Goal: Task Accomplishment & Management: Complete application form

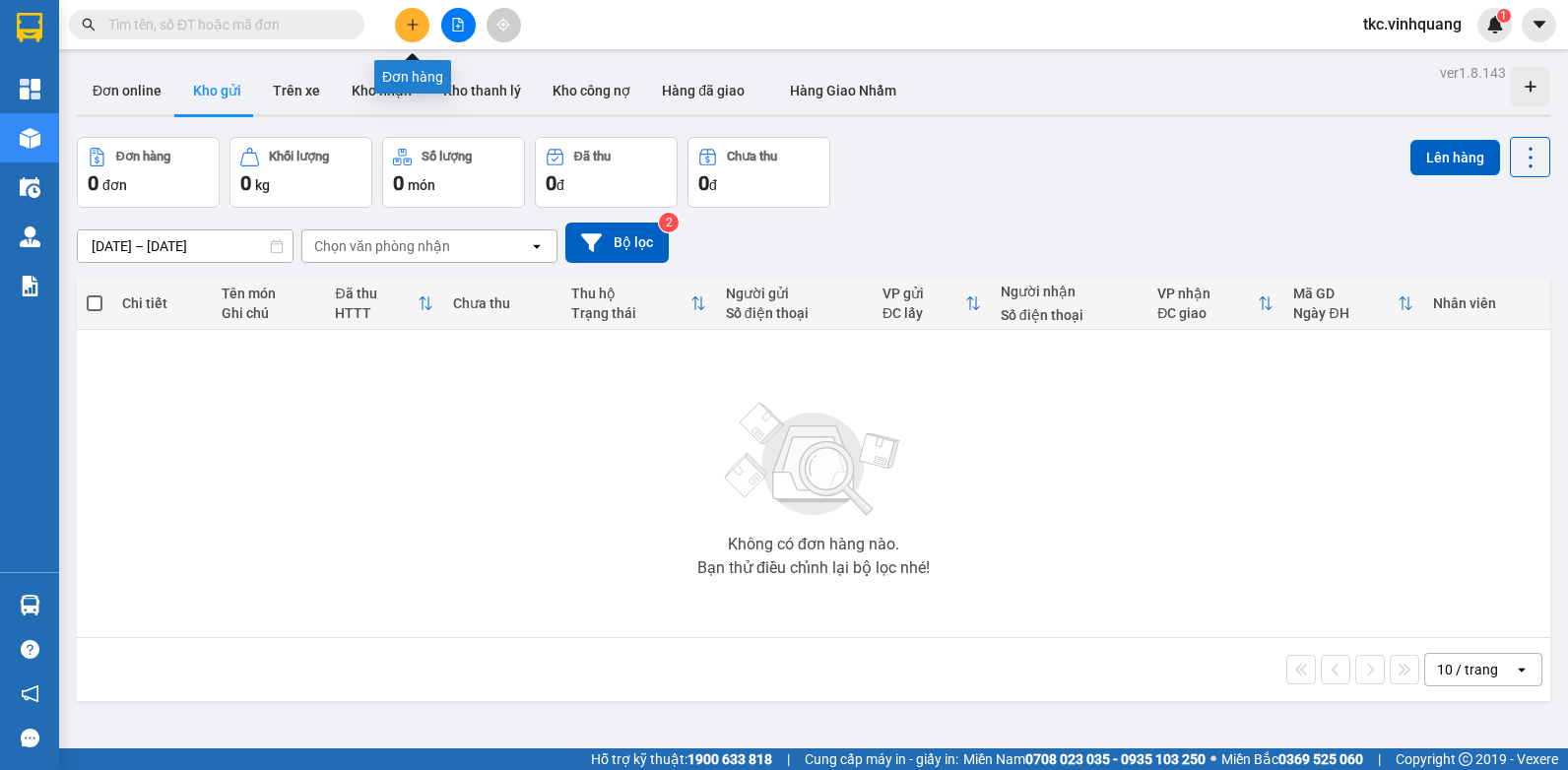
click at [410, 17] on button at bounding box center [412, 25] width 35 height 35
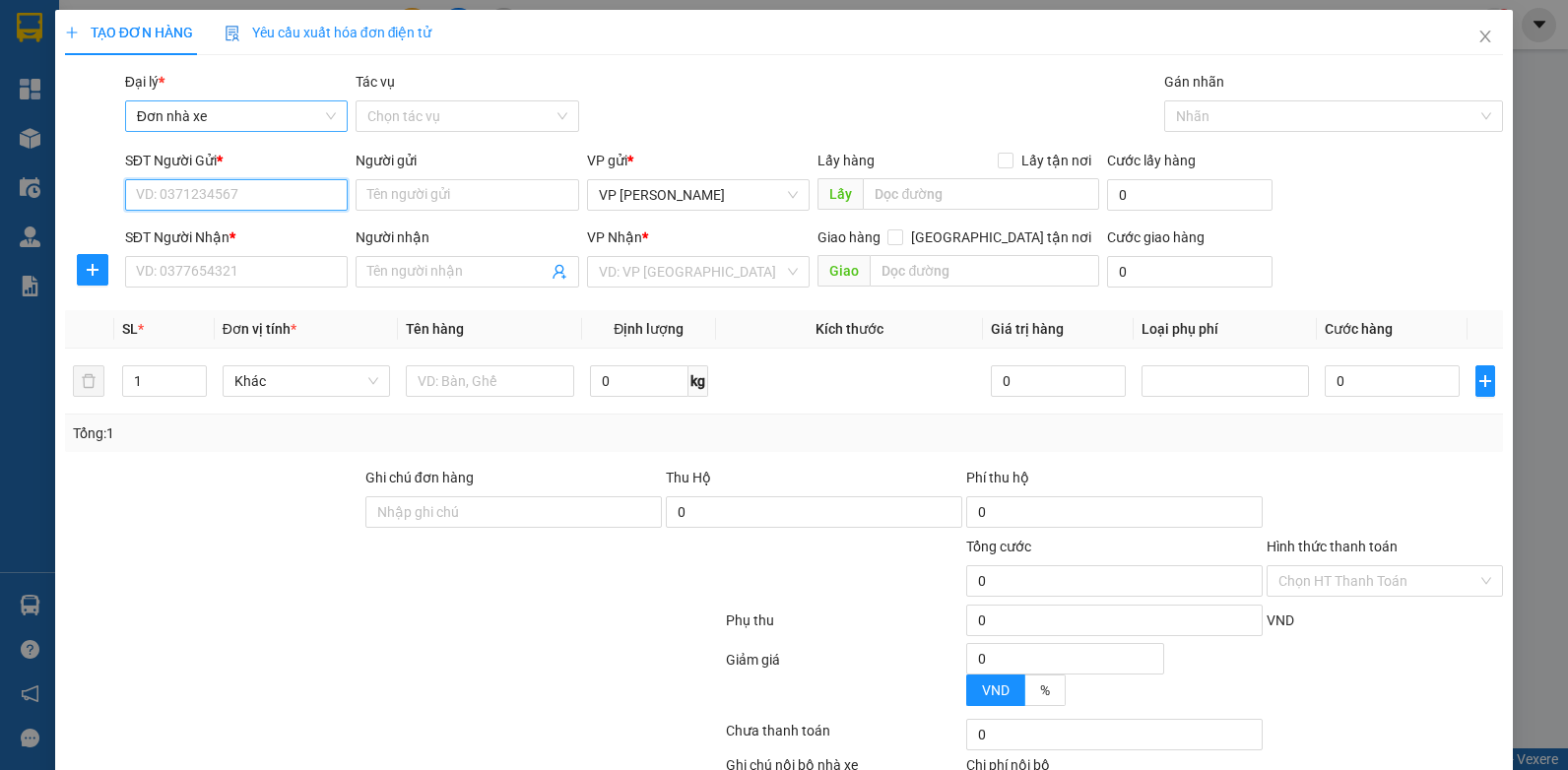
click at [276, 123] on span "Đơn nhà xe" at bounding box center [236, 116] width 200 height 30
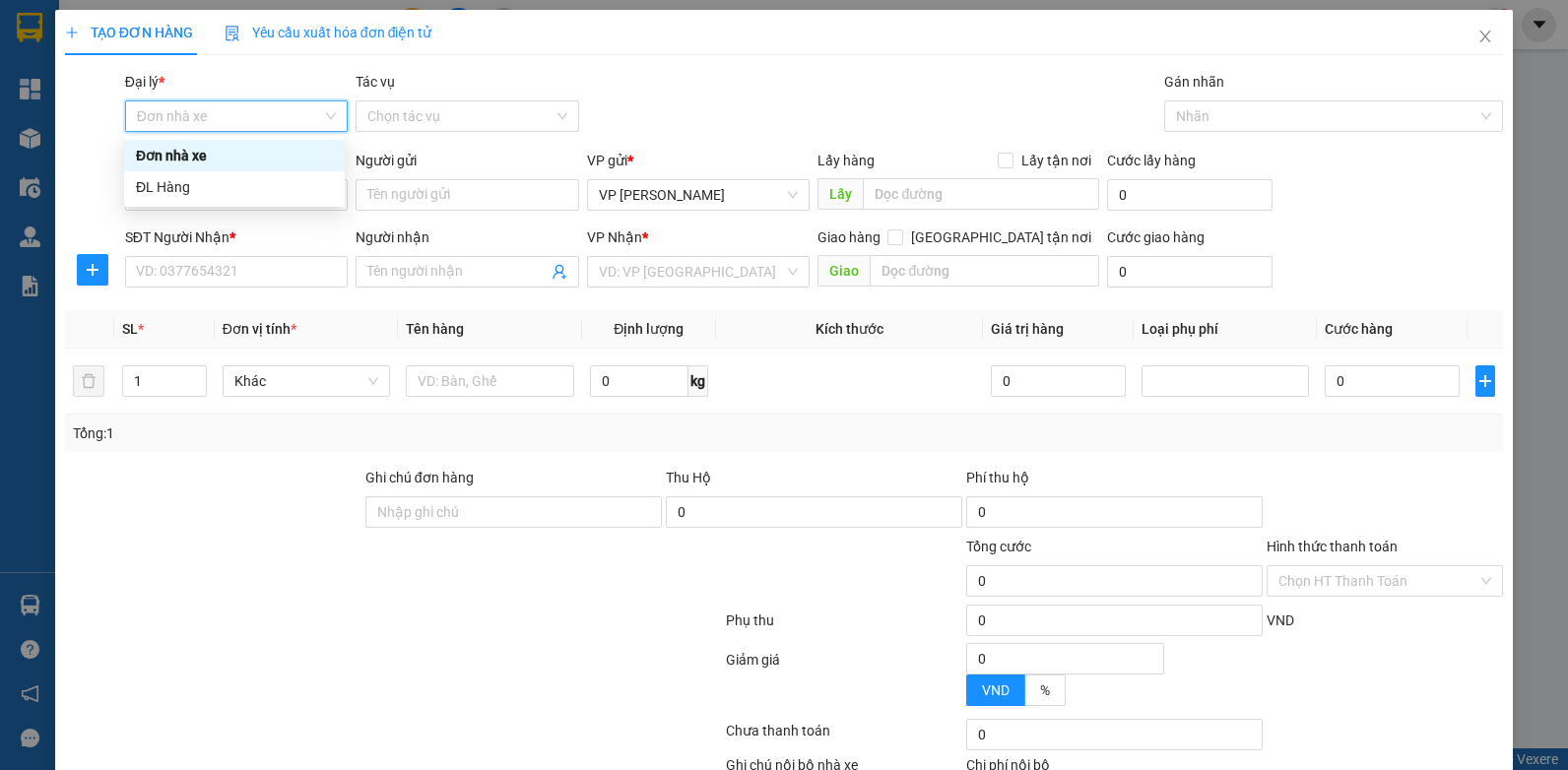
click at [276, 123] on span "Đơn nhà xe" at bounding box center [236, 116] width 200 height 30
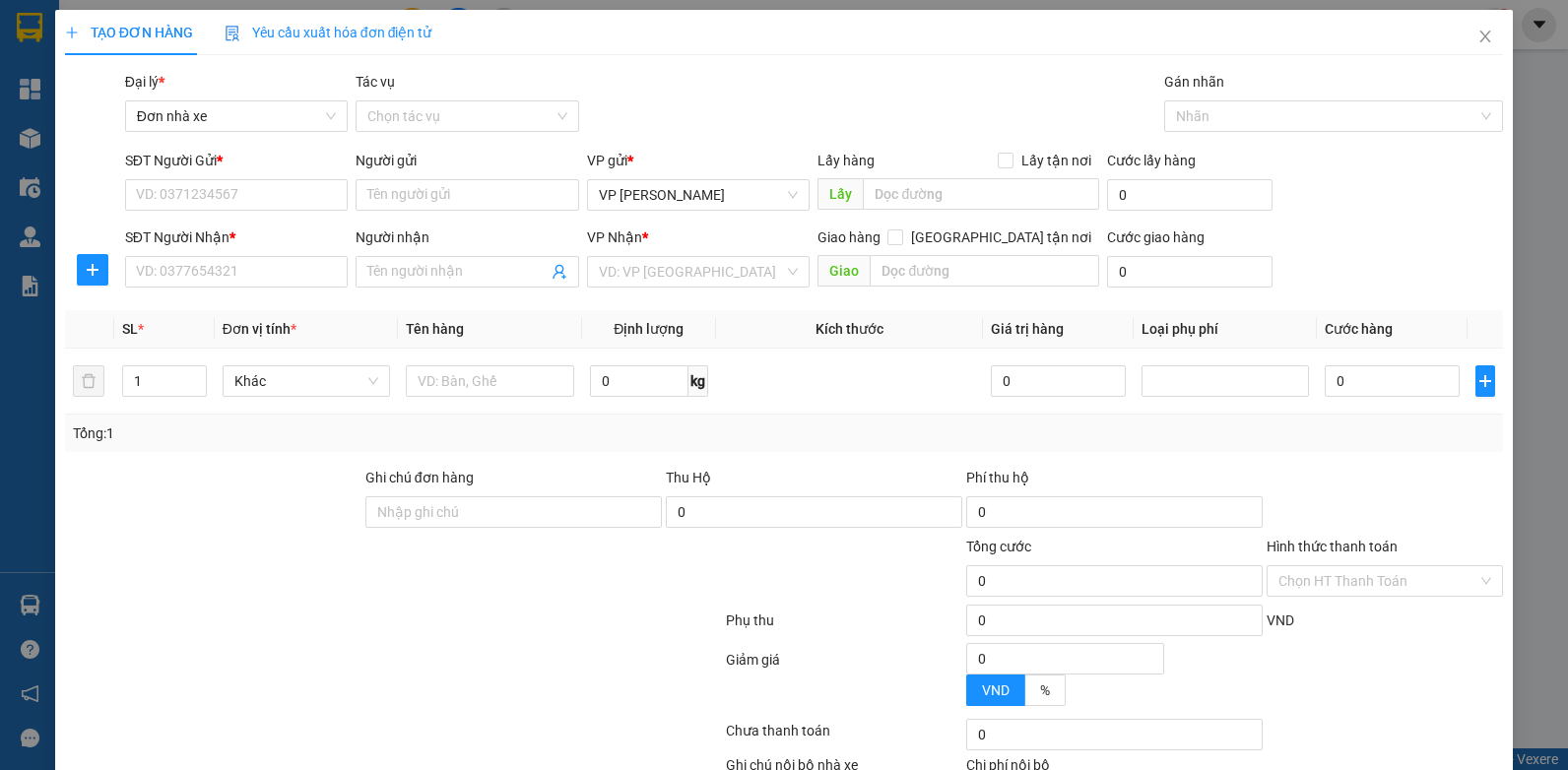
click at [161, 487] on div at bounding box center [213, 501] width 300 height 69
click at [215, 200] on input "SĐT Người Gửi *" at bounding box center [236, 195] width 224 height 32
click at [211, 270] on input "SĐT Người Nhận *" at bounding box center [236, 272] width 224 height 32
click at [164, 199] on input "SĐT Người Gửi *" at bounding box center [236, 195] width 224 height 32
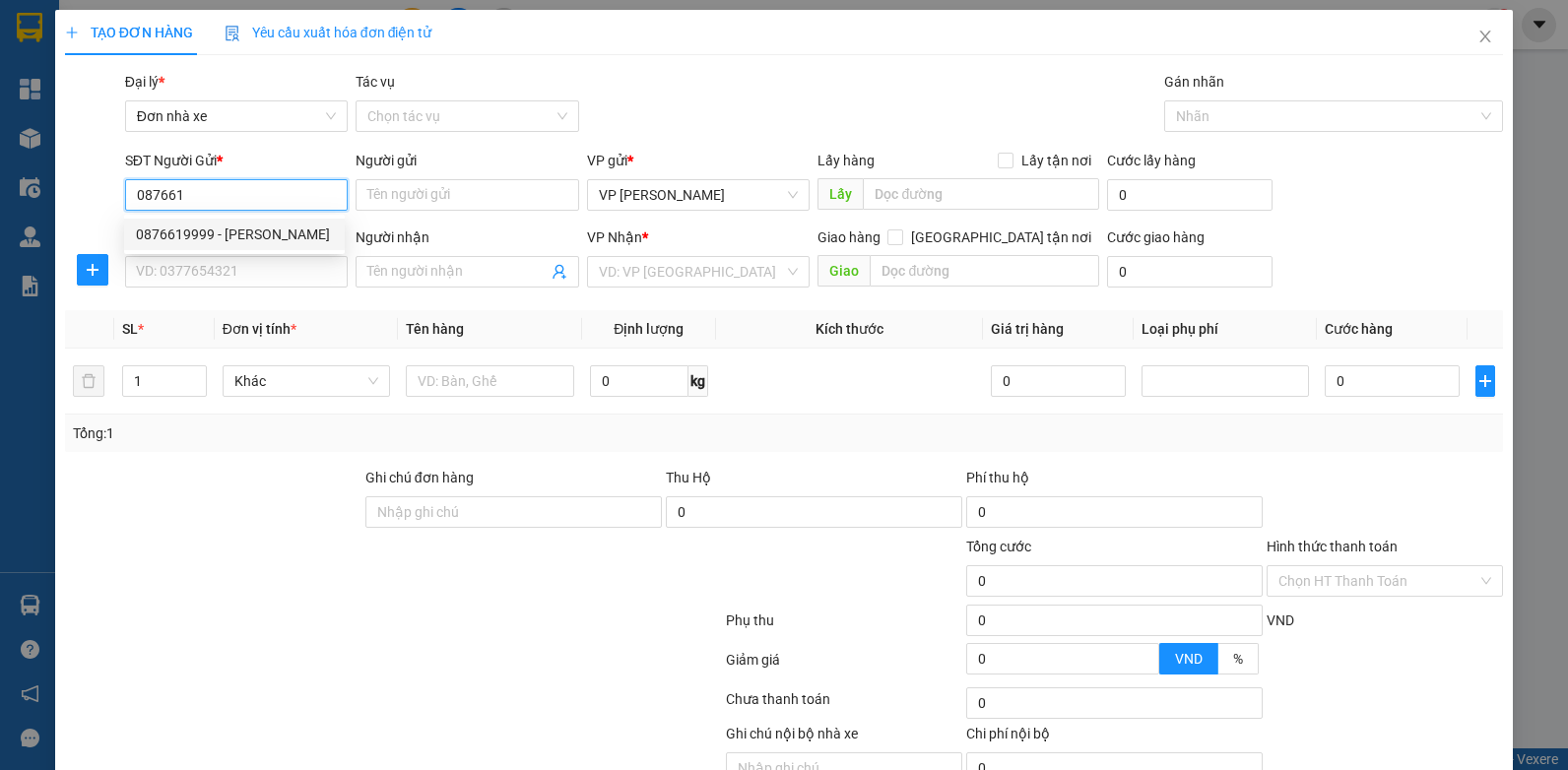
click at [161, 233] on div "0876619999 - [PERSON_NAME]" at bounding box center [235, 234] width 197 height 22
type input "0876619999"
type input "[PERSON_NAME]"
type input "0961361234"
type input "cảnh"
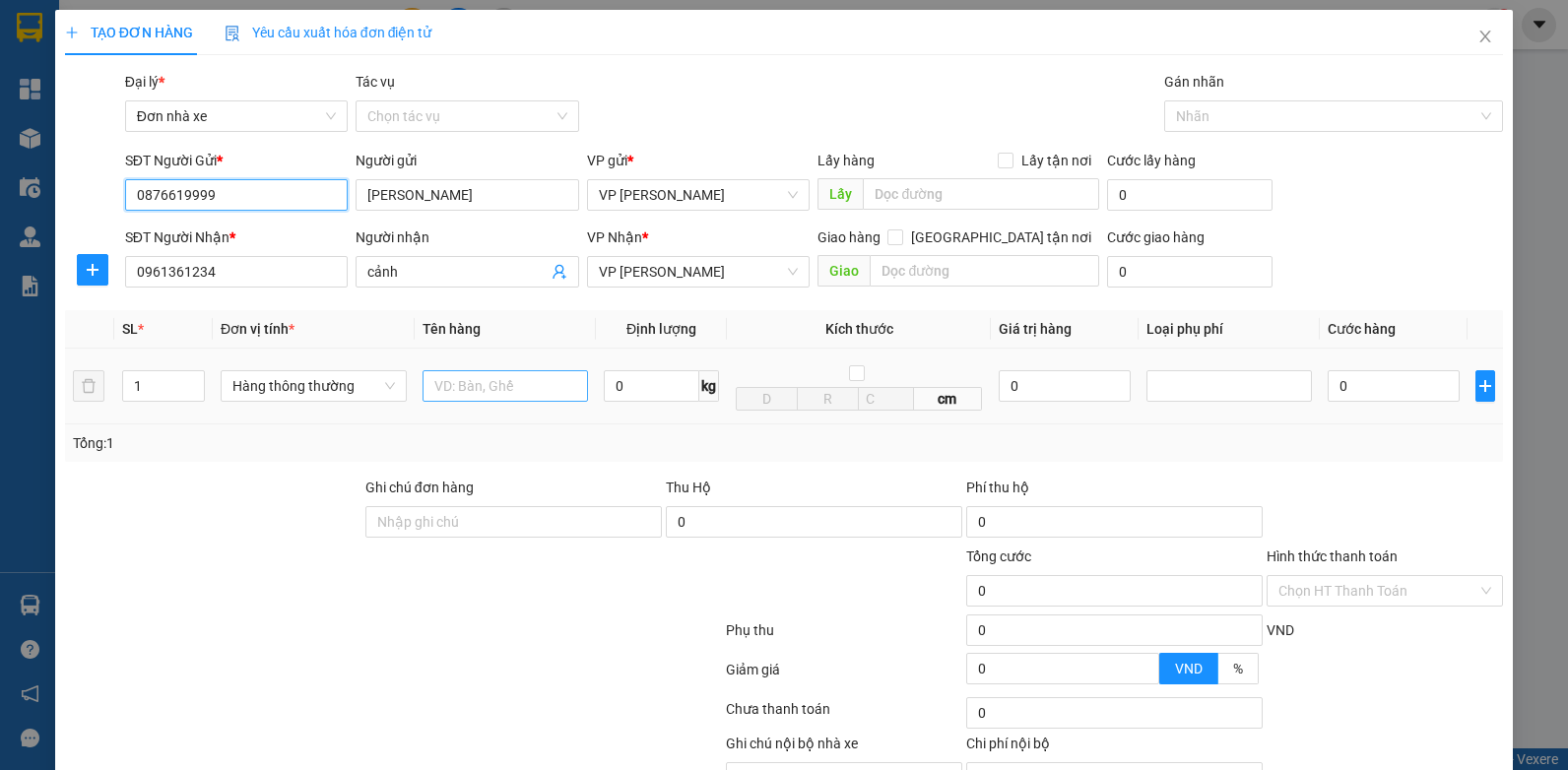
type input "0876619999"
click at [519, 381] on input "text" at bounding box center [505, 386] width 166 height 32
type input "HỘP PK"
type input "0.5"
type input "30.000"
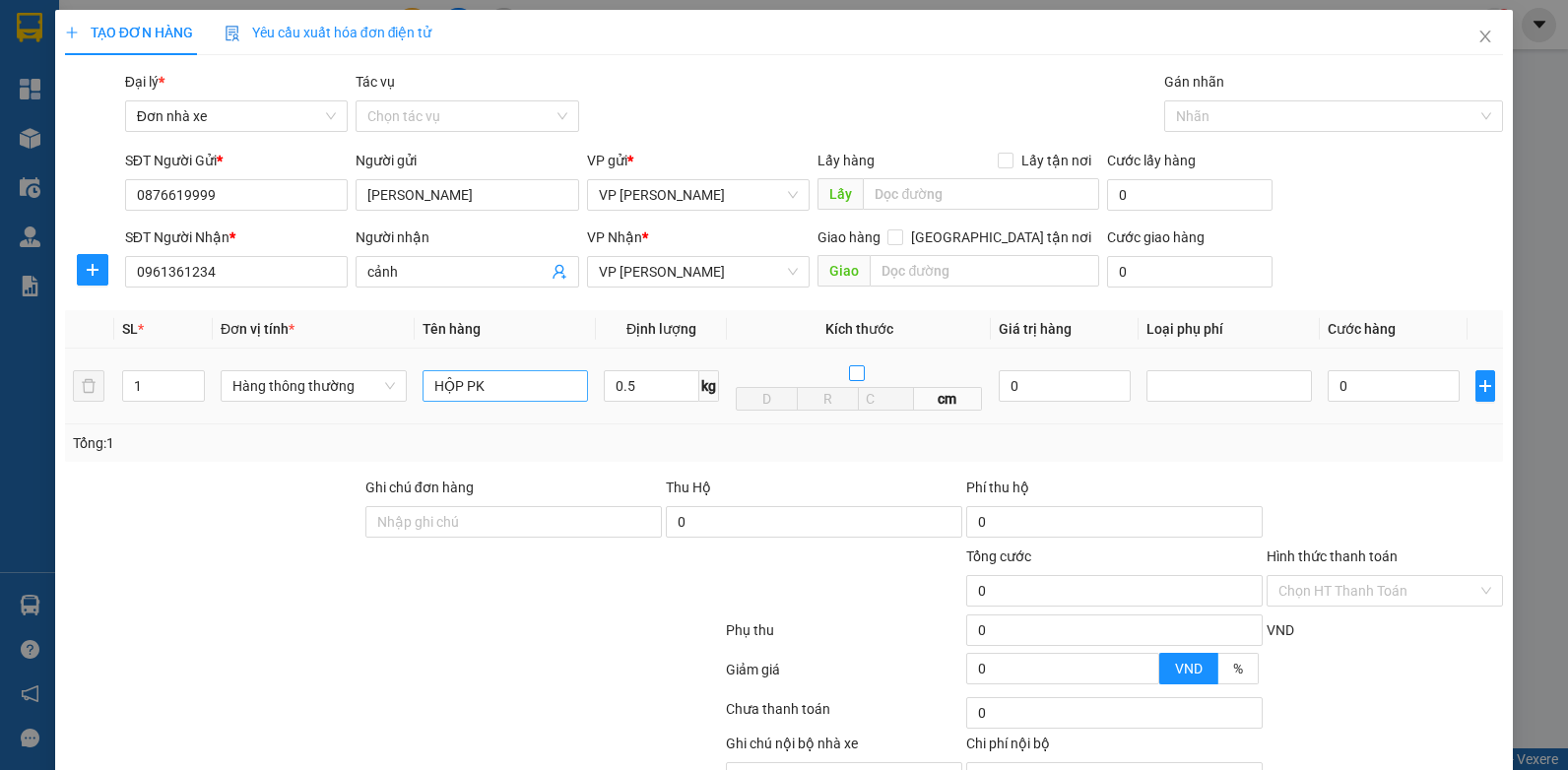
type input "30.000"
click at [1329, 600] on input "Hình thức thanh toán" at bounding box center [1378, 591] width 199 height 30
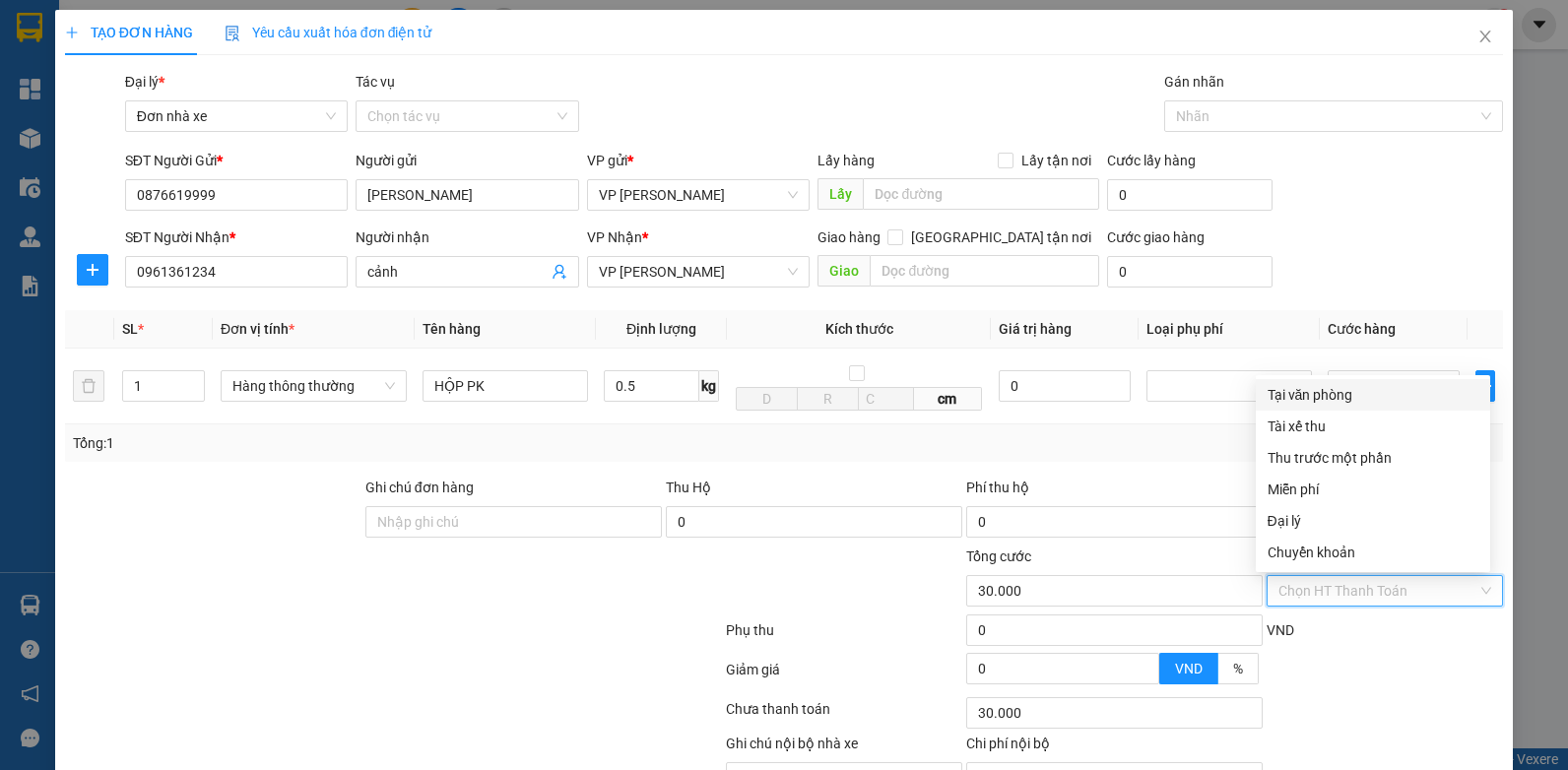
click at [1311, 396] on div "Tại văn phòng" at bounding box center [1373, 395] width 211 height 22
type input "0"
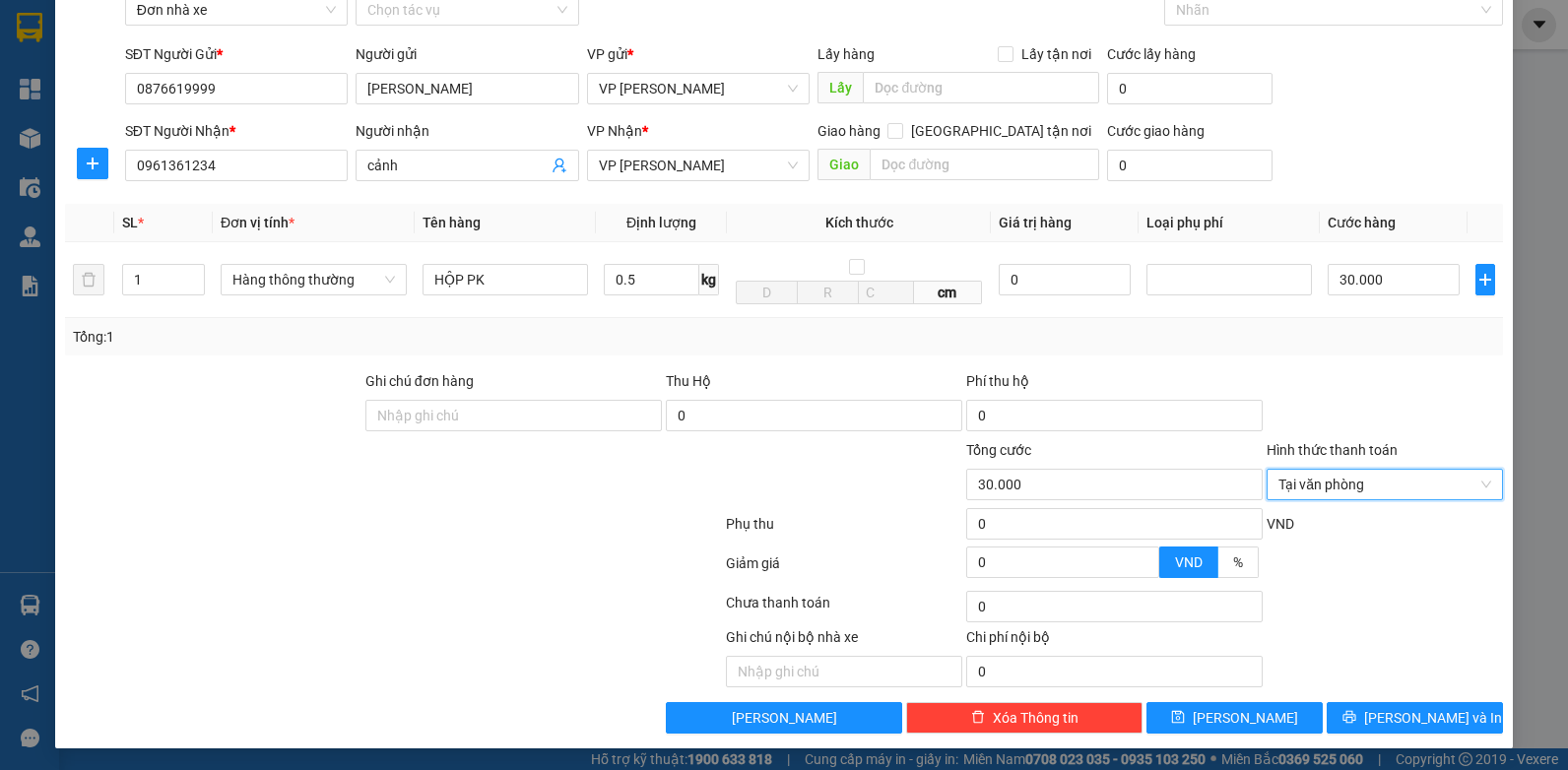
scroll to position [109, 0]
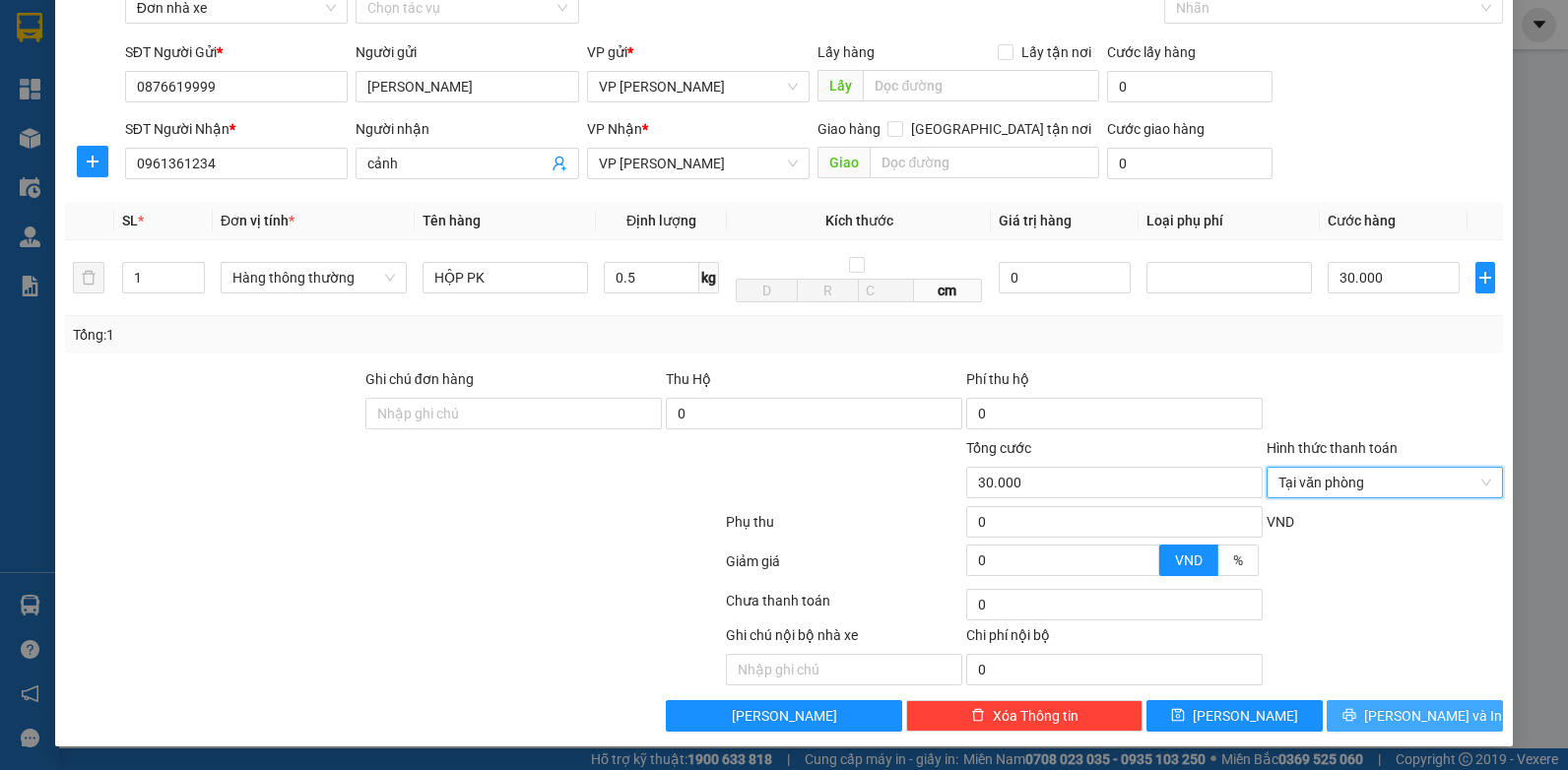
click at [1404, 715] on span "[PERSON_NAME] và In" at bounding box center [1433, 716] width 138 height 22
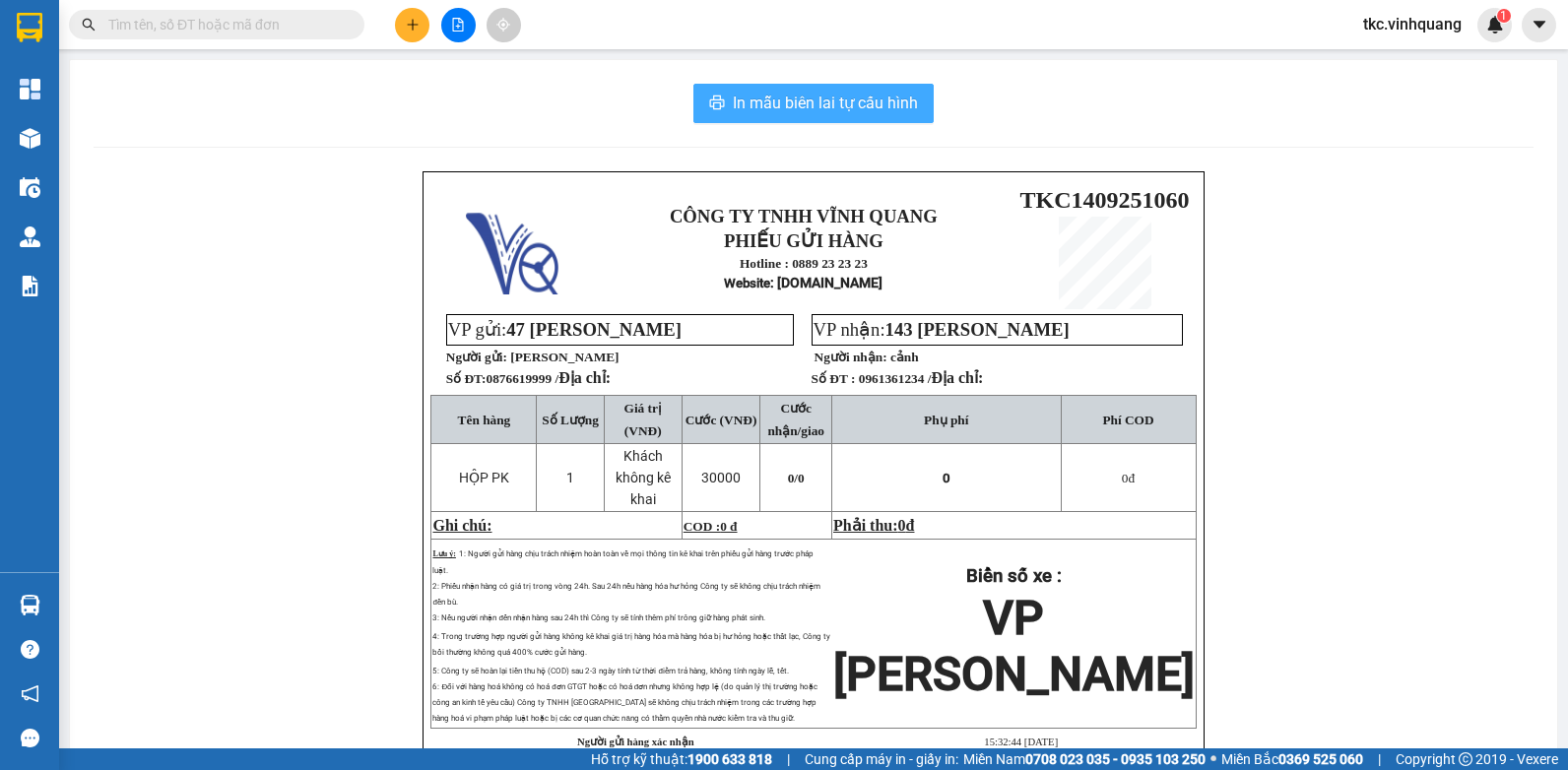
click at [826, 93] on span "In mẫu biên lai tự cấu hình" at bounding box center [826, 102] width 185 height 25
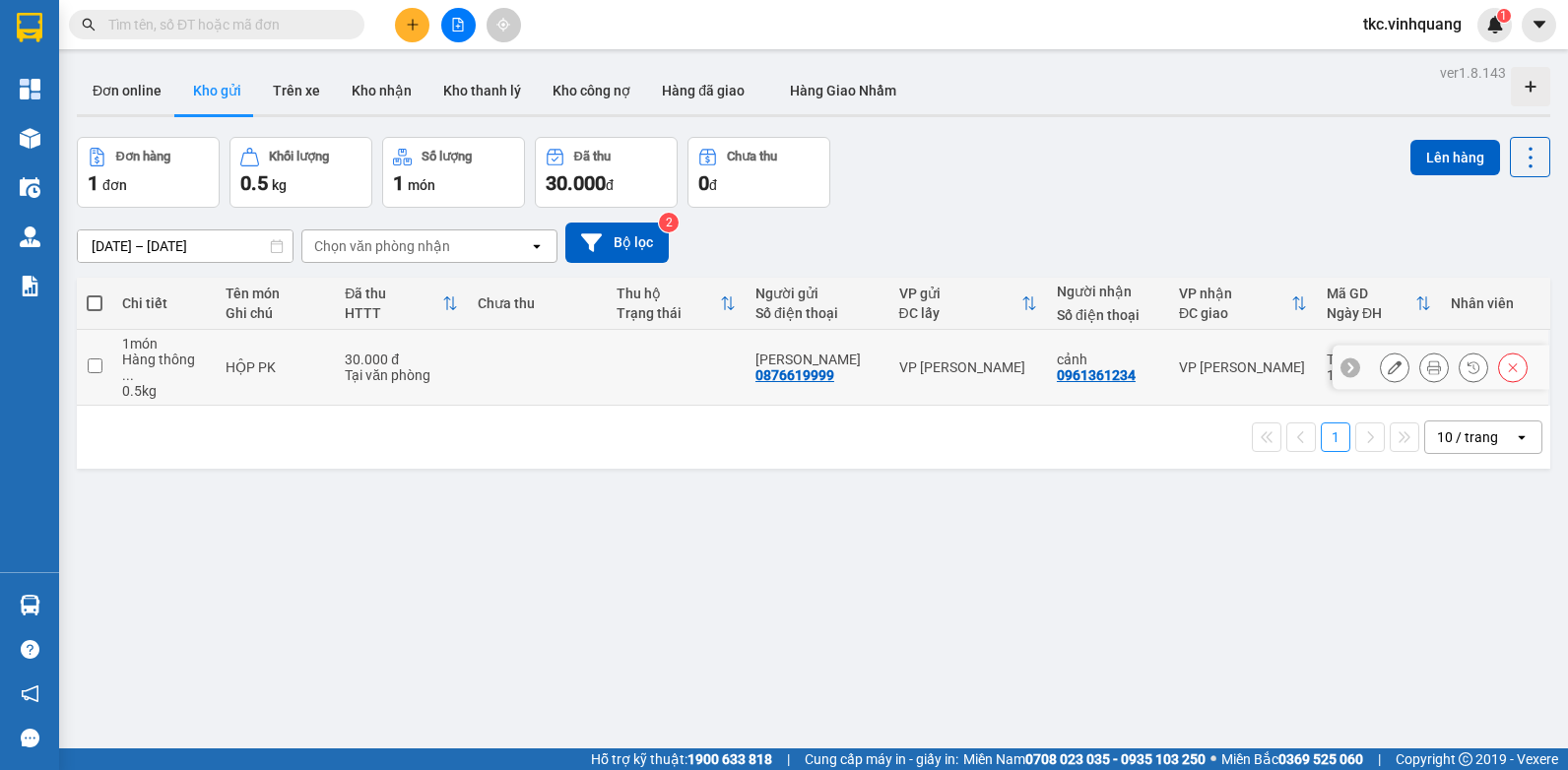
click at [96, 359] on input "checkbox" at bounding box center [94, 366] width 15 height 15
checkbox input "true"
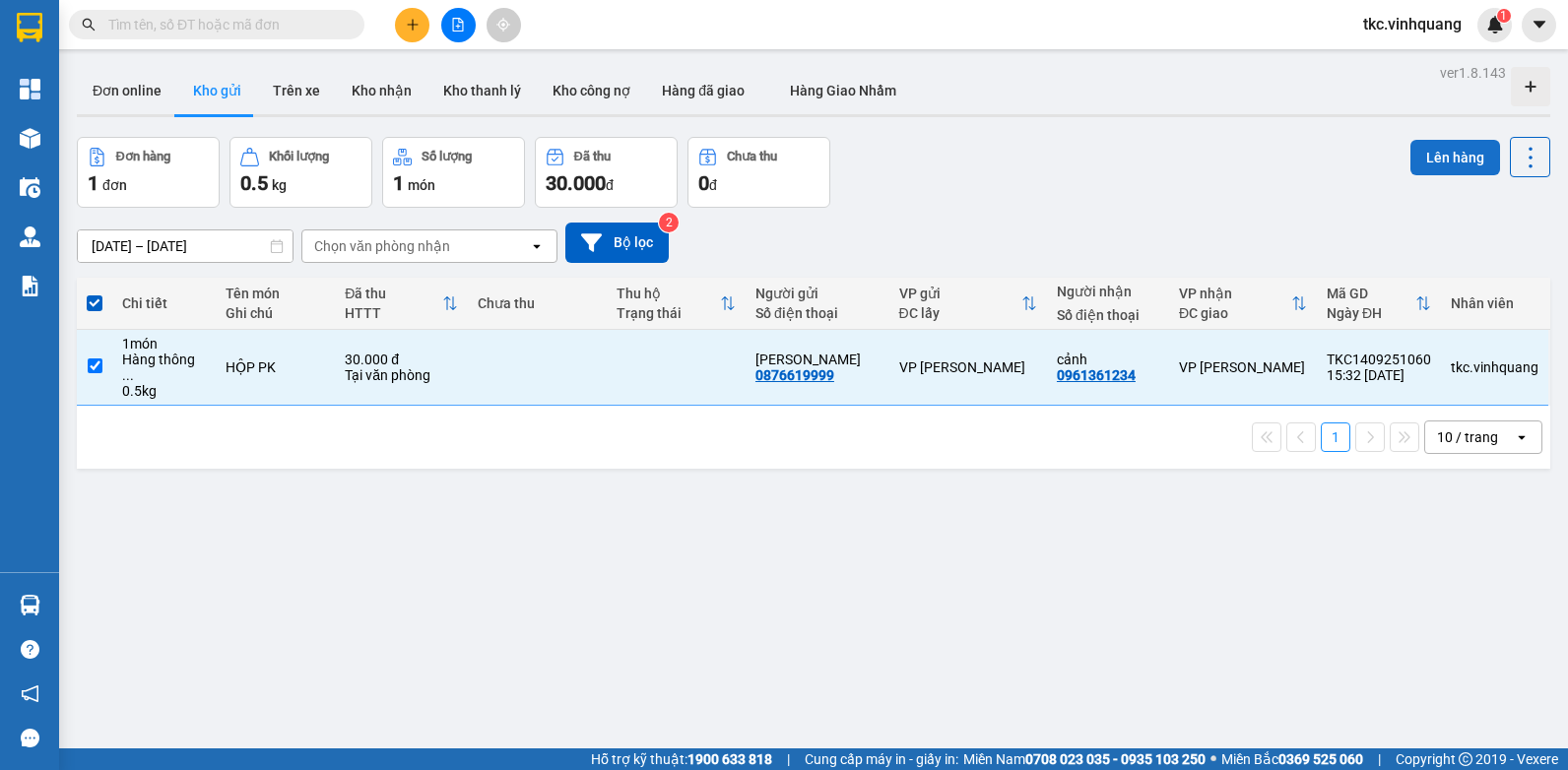
click at [1438, 140] on button "Lên hàng" at bounding box center [1456, 158] width 89 height 36
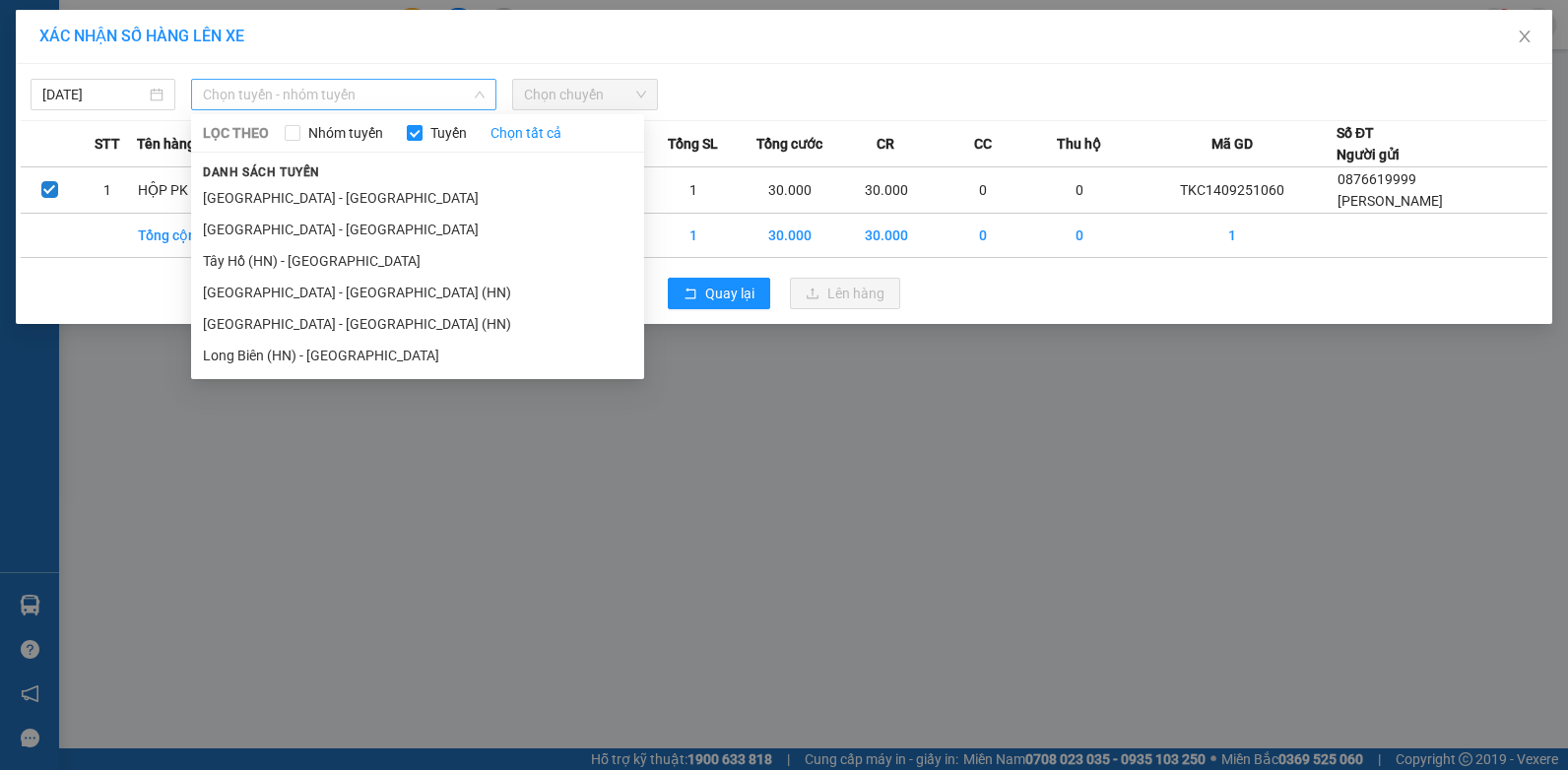
click at [403, 100] on span "Chọn tuyến - nhóm tuyến" at bounding box center [344, 94] width 282 height 30
type input "HN"
click at [251, 233] on li "[GEOGRAPHIC_DATA] - [GEOGRAPHIC_DATA]" at bounding box center [417, 230] width 453 height 32
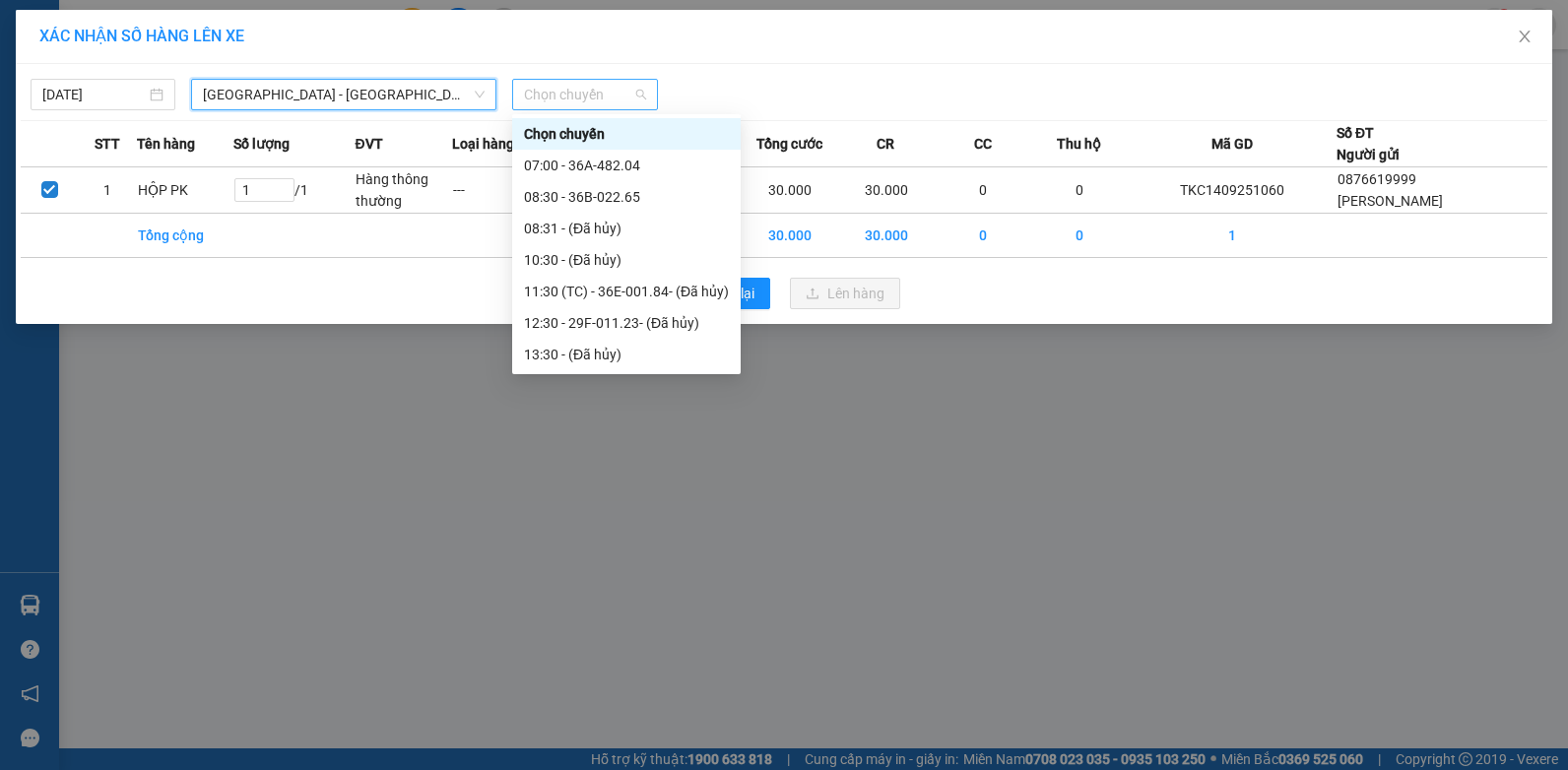
click at [601, 104] on span "Chọn chuyến" at bounding box center [584, 94] width 121 height 30
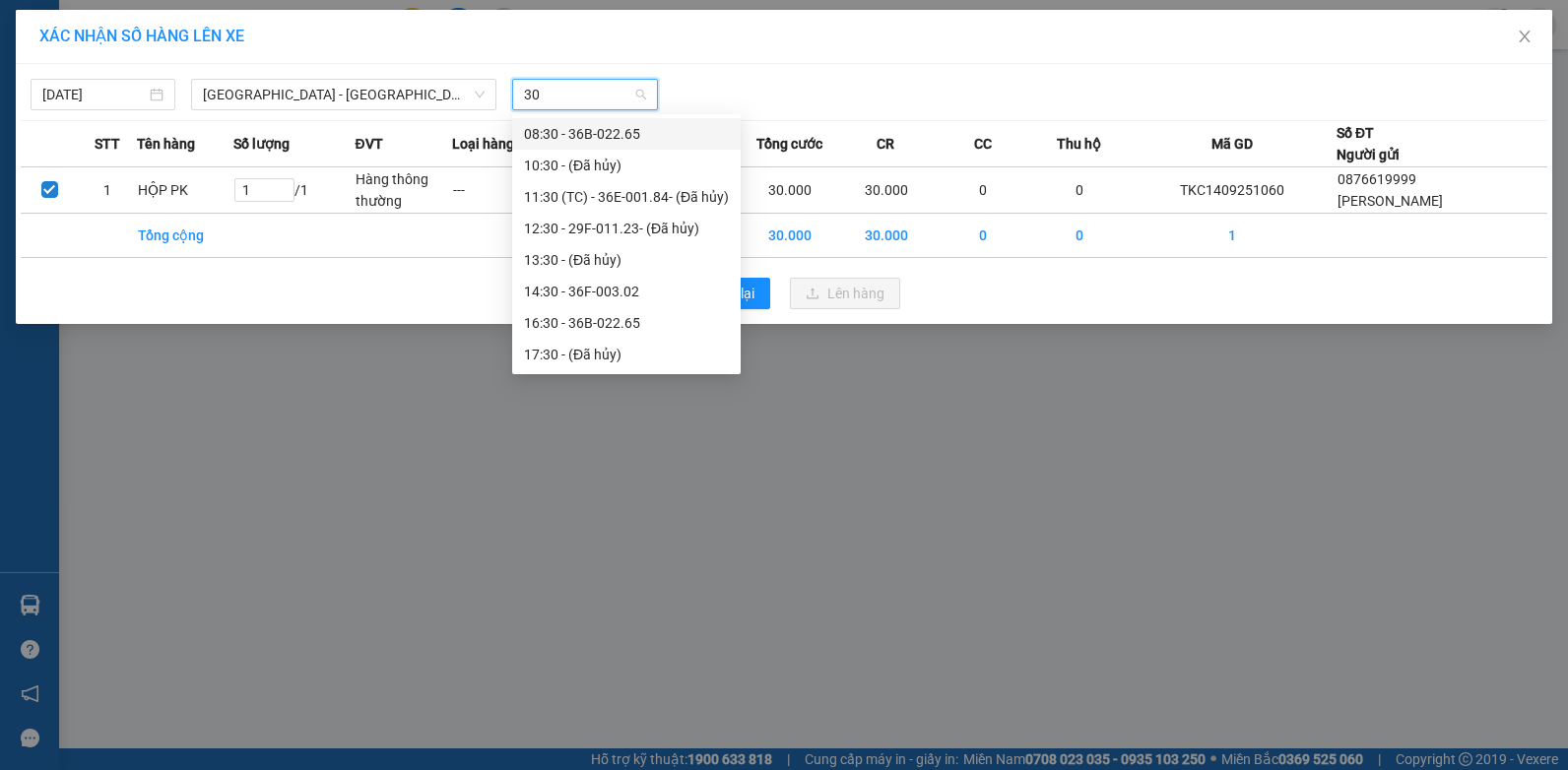
type input "302"
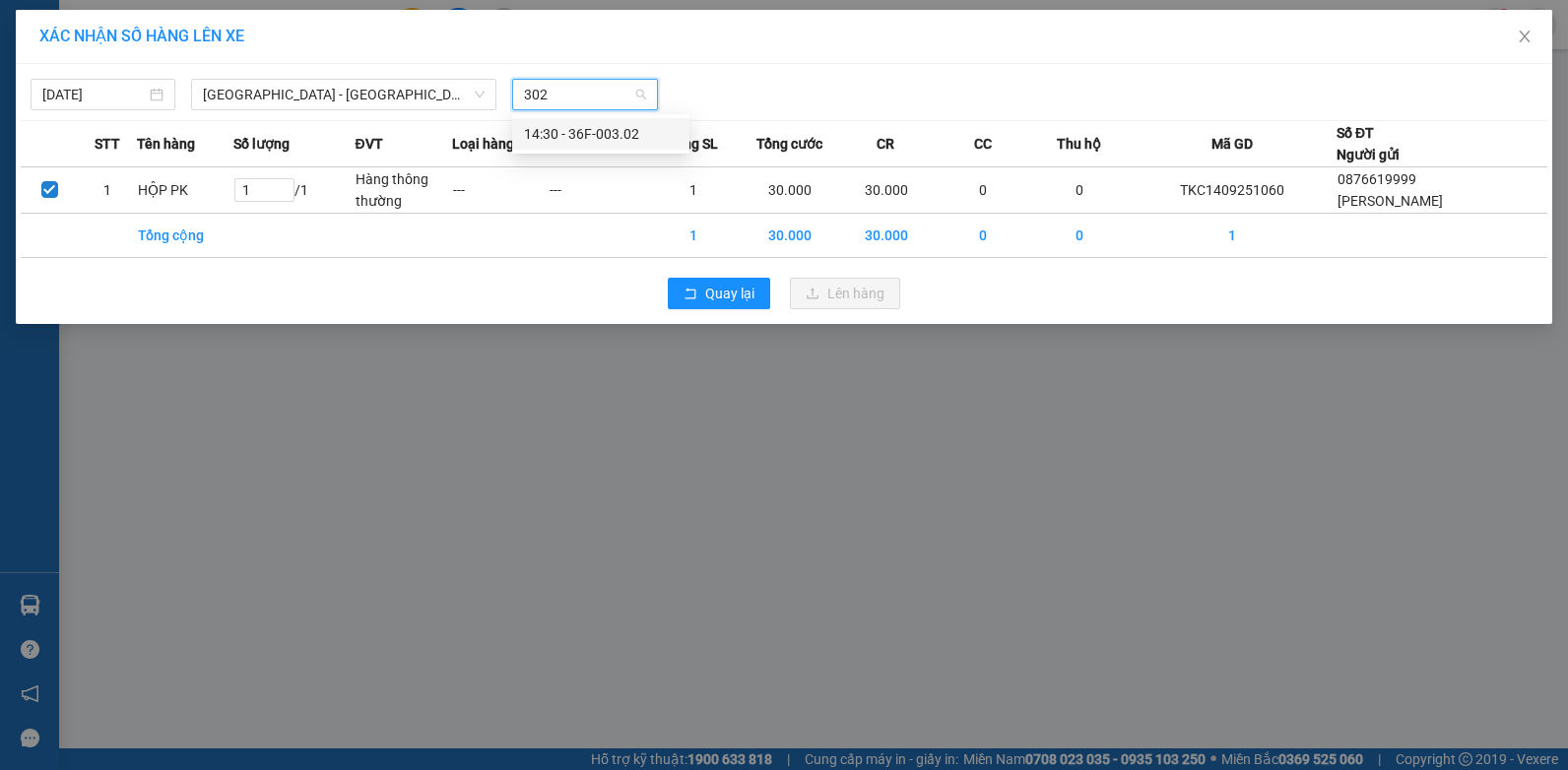
click at [603, 134] on div "14:30 - 36F-003.02" at bounding box center [600, 134] width 154 height 22
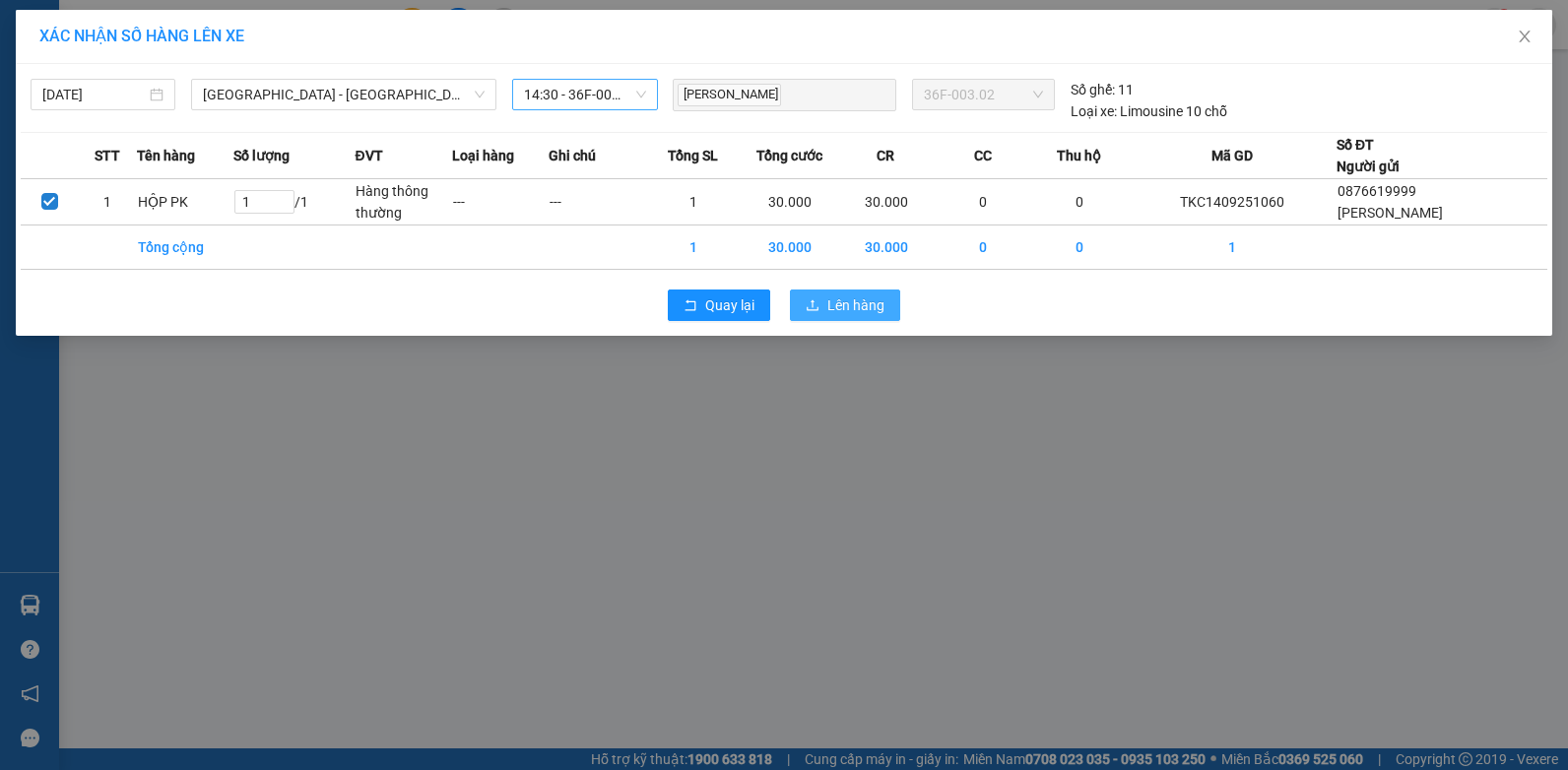
click at [869, 307] on span "Lên hàng" at bounding box center [857, 305] width 58 height 22
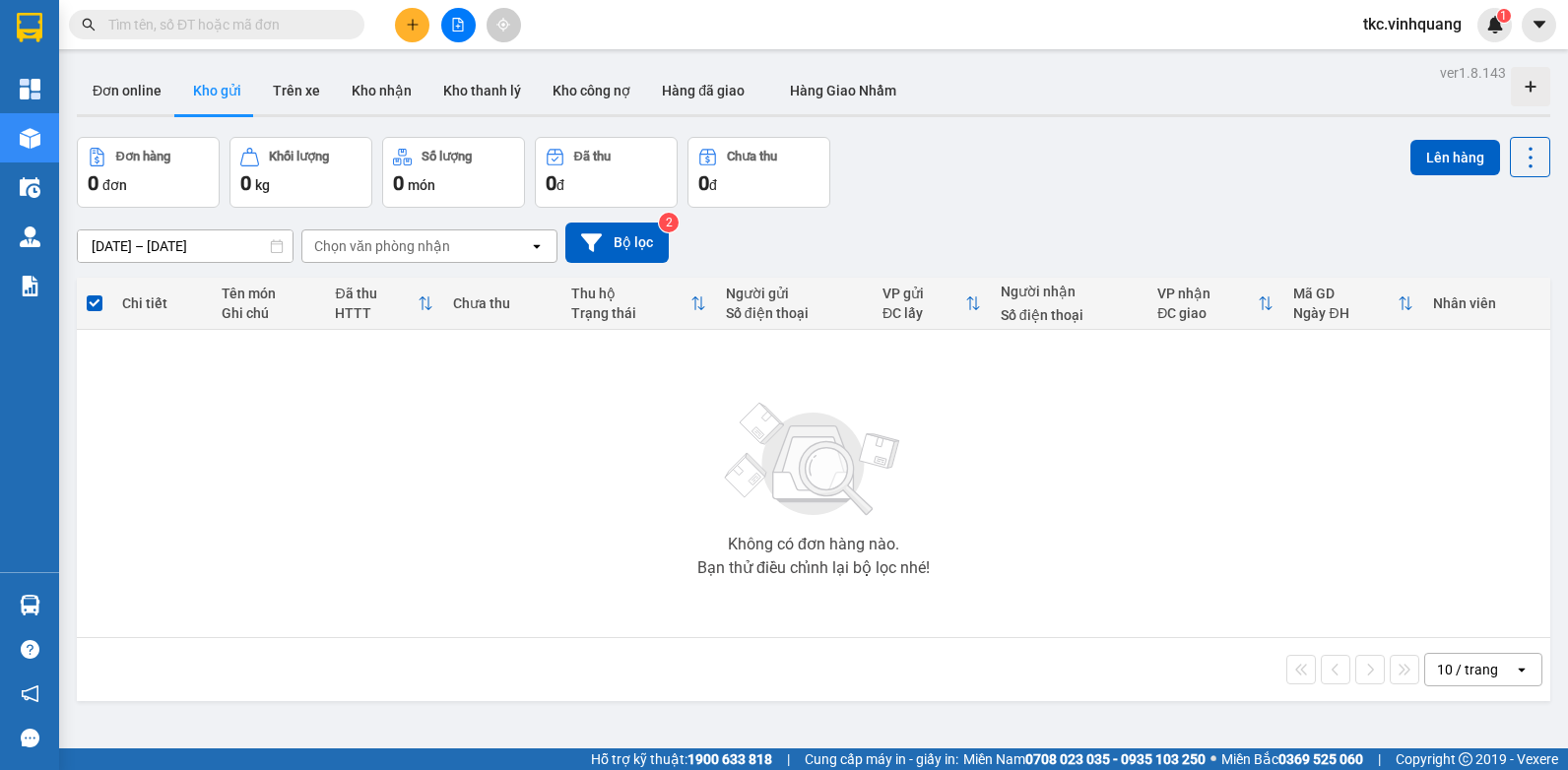
click at [168, 20] on input "text" at bounding box center [225, 25] width 233 height 22
type input "0"
click at [419, 23] on button at bounding box center [412, 25] width 35 height 35
